Goal: Navigation & Orientation: Find specific page/section

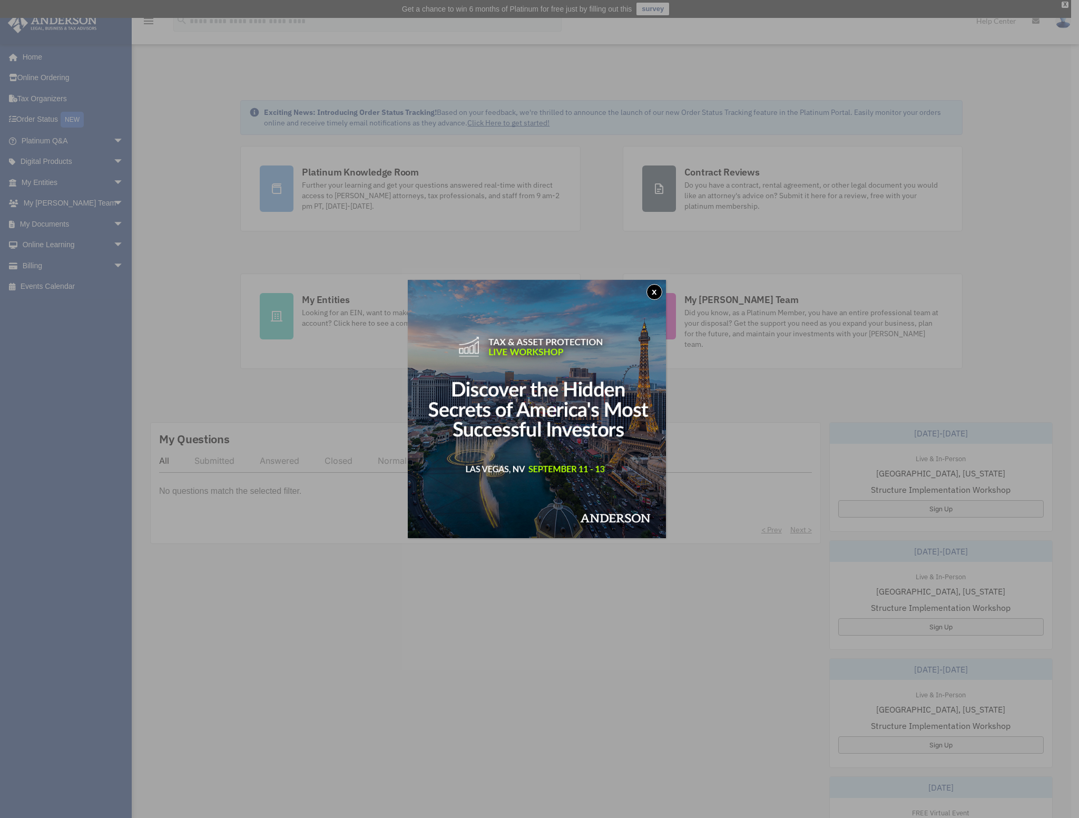
click at [651, 289] on button "x" at bounding box center [654, 292] width 16 height 16
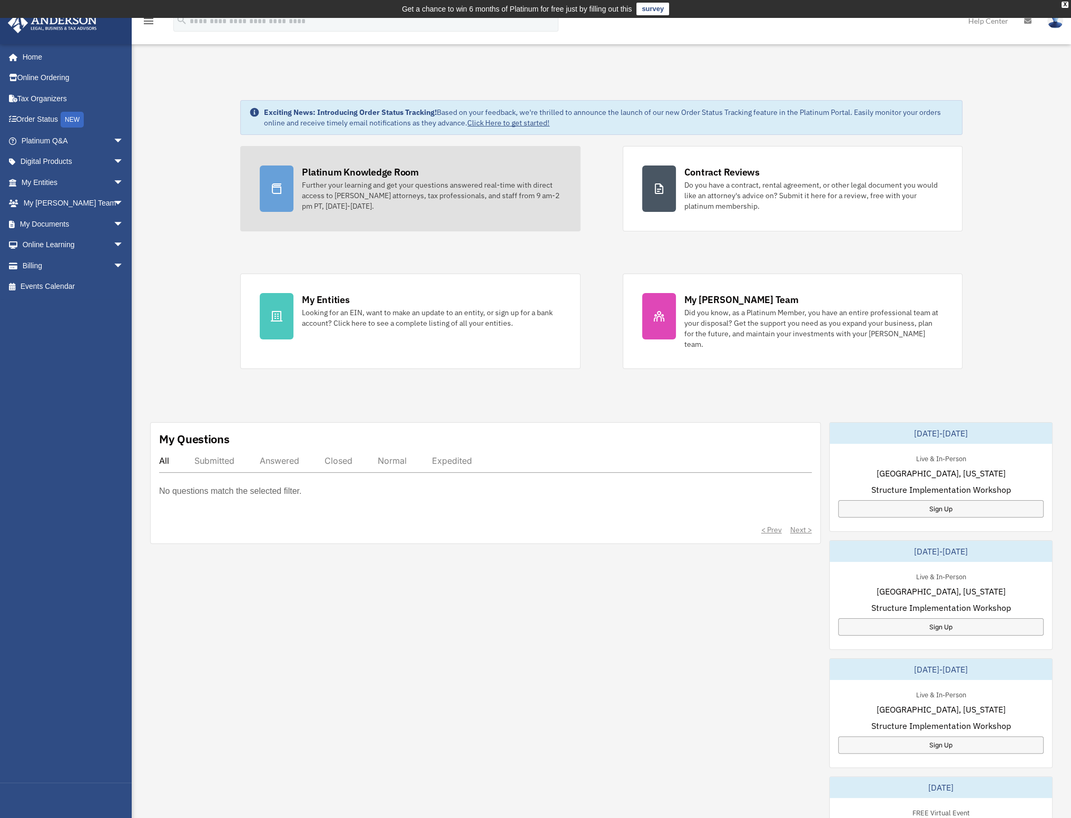
click at [413, 198] on div "Further your learning and get your questions answered real-time with direct acc…" at bounding box center [431, 196] width 259 height 32
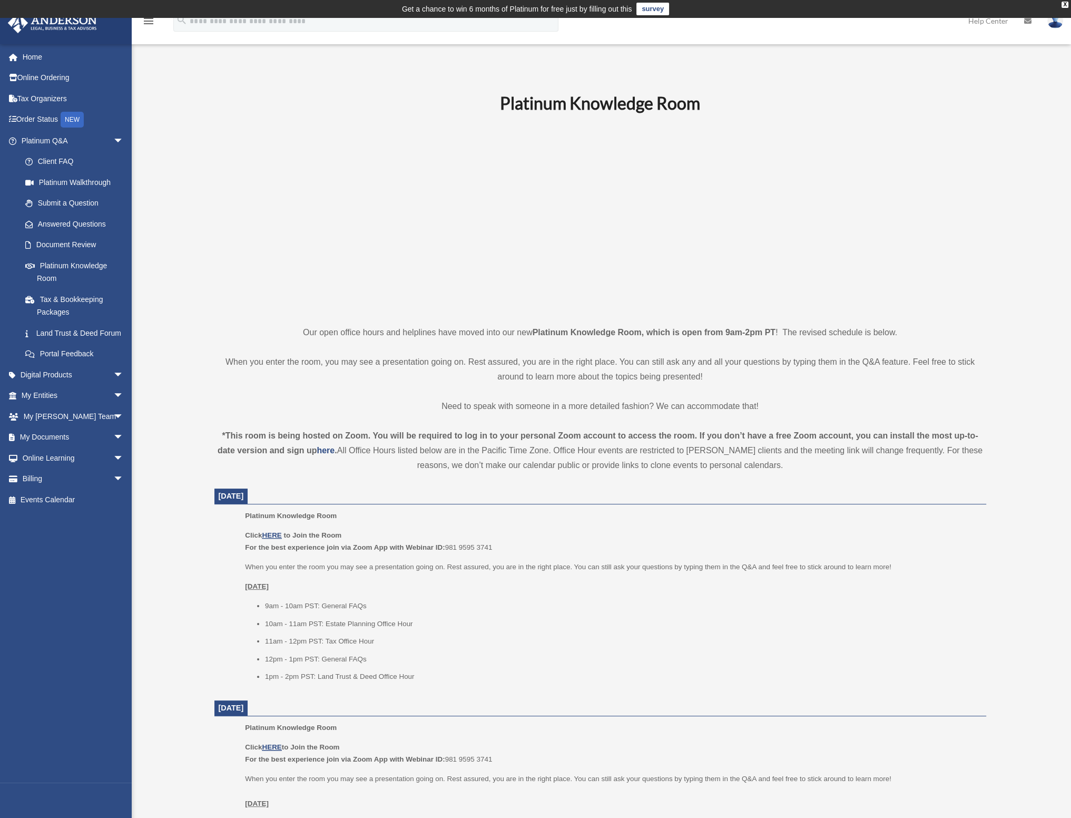
click at [151, 23] on icon "menu" at bounding box center [148, 21] width 13 height 13
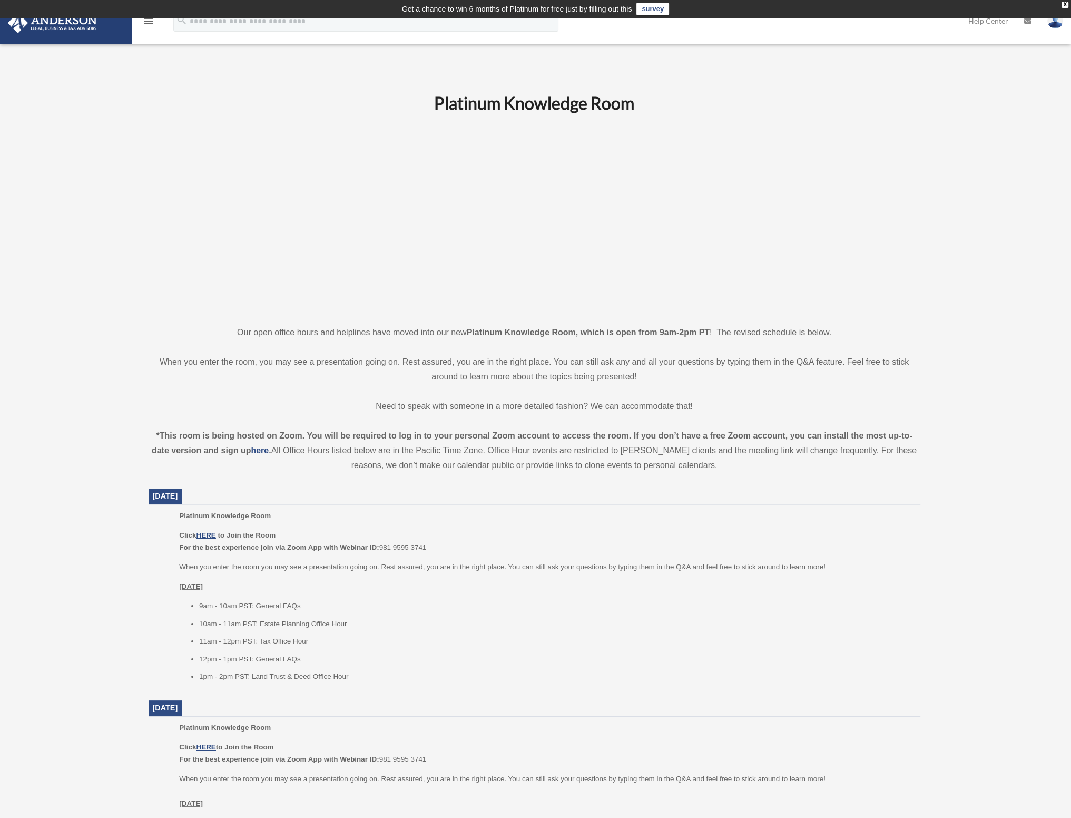
click at [151, 23] on icon "menu" at bounding box center [148, 21] width 13 height 13
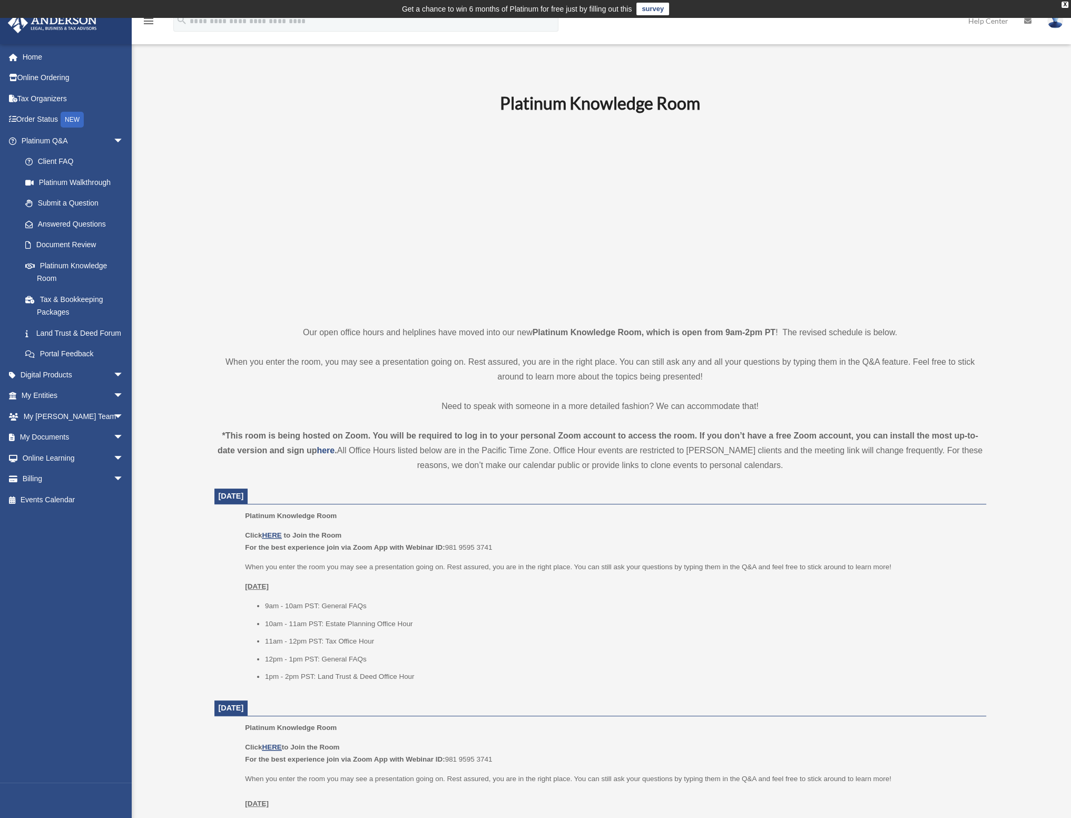
click at [1056, 24] on img at bounding box center [1055, 20] width 16 height 15
click at [878, 87] on link "Logout" at bounding box center [896, 92] width 105 height 22
